Goal: Transaction & Acquisition: Subscribe to service/newsletter

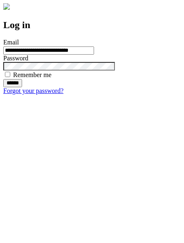
type input "**********"
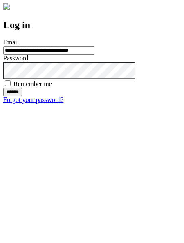
click at [22, 96] on input "******" at bounding box center [12, 92] width 19 height 8
